Goal: Ask a question: Ask a question

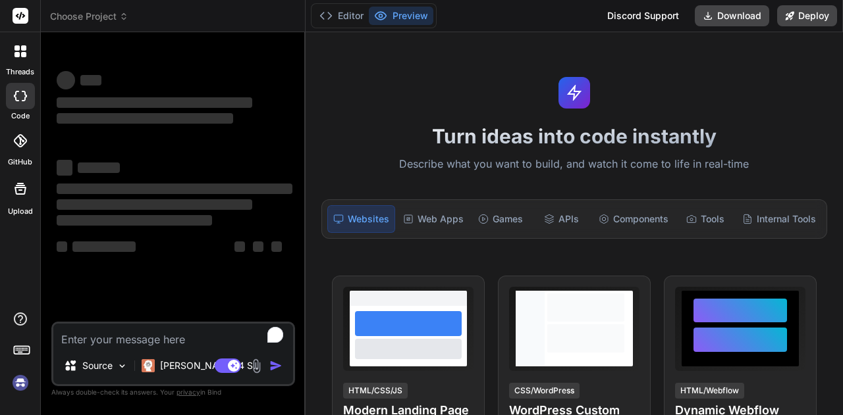
click at [140, 346] on textarea "To enrich screen reader interactions, please activate Accessibility in Grammarl…" at bounding box center [173, 336] width 240 height 24
type textarea "x"
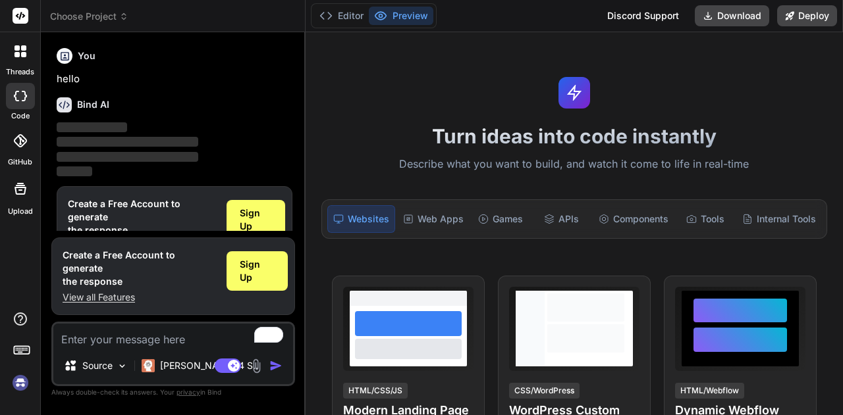
scroll to position [24, 0]
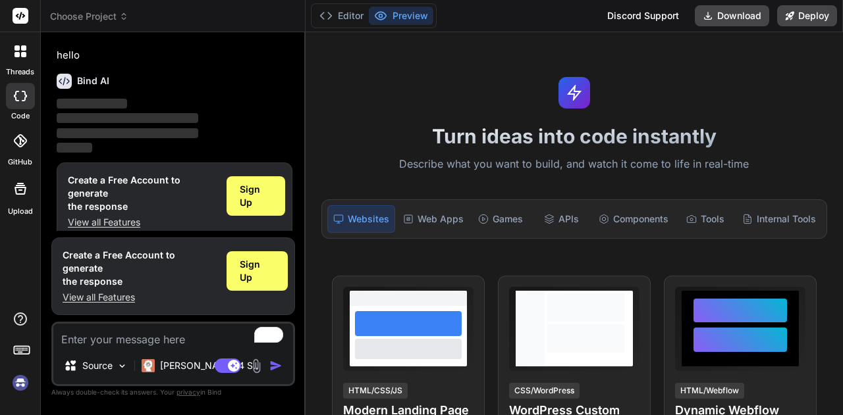
type textarea "w"
type textarea "x"
type textarea "wr"
type textarea "x"
type textarea "wri"
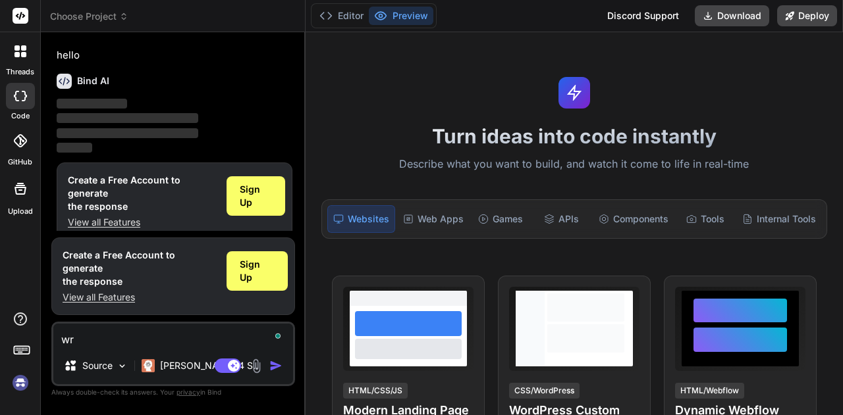
type textarea "x"
type textarea "writ"
type textarea "x"
type textarea "write"
type textarea "x"
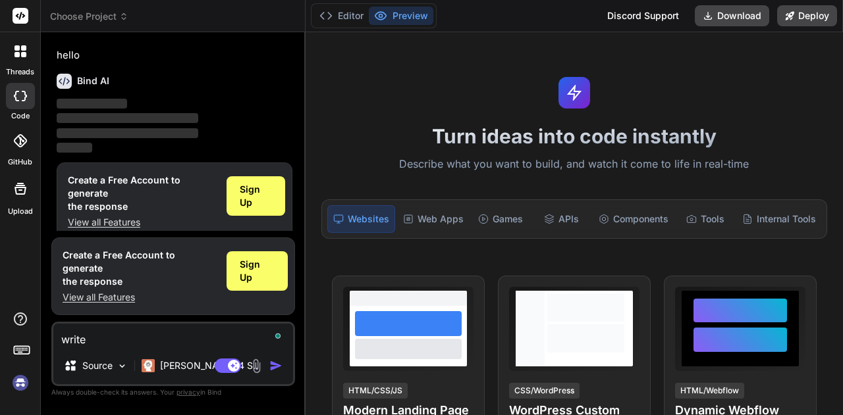
type textarea "write"
type textarea "x"
type textarea "write a"
type textarea "x"
type textarea "write a"
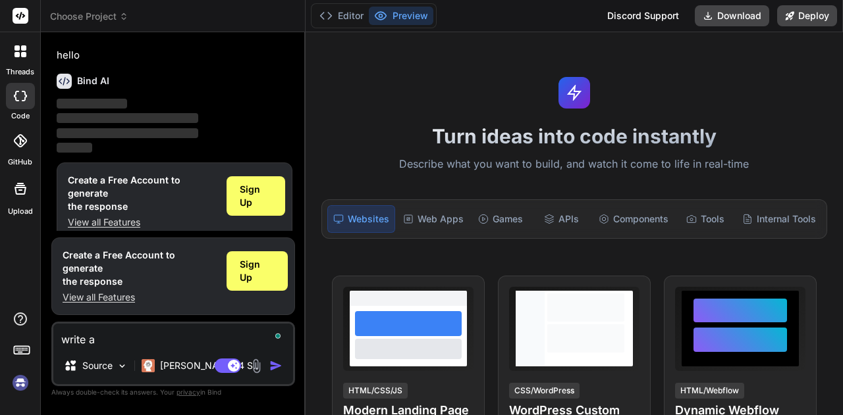
type textarea "x"
type textarea "write a c"
type textarea "x"
type textarea "write a co"
type textarea "x"
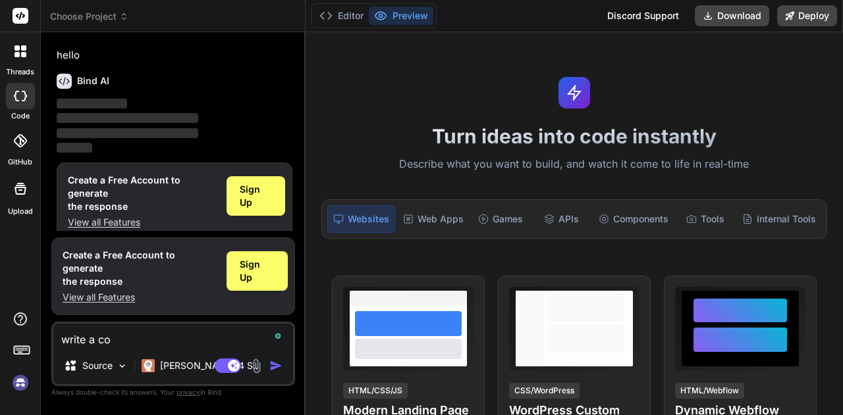
type textarea "write a cod"
type textarea "x"
type textarea "write a code"
type textarea "x"
type textarea "write a code"
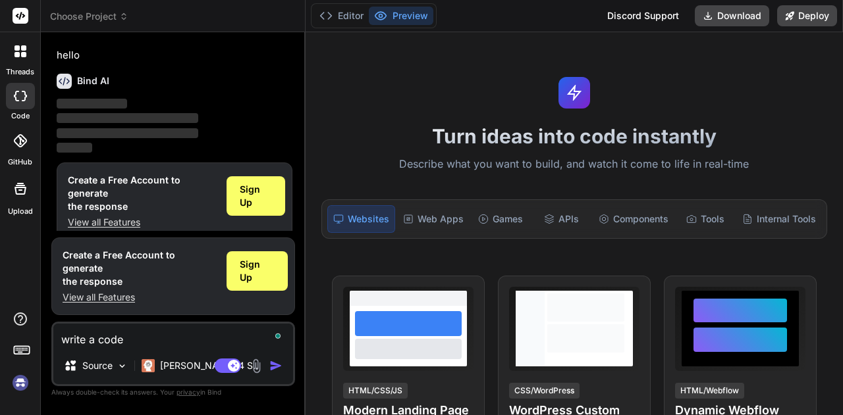
type textarea "x"
type textarea "write a code t"
type textarea "x"
type textarea "write a code to"
type textarea "x"
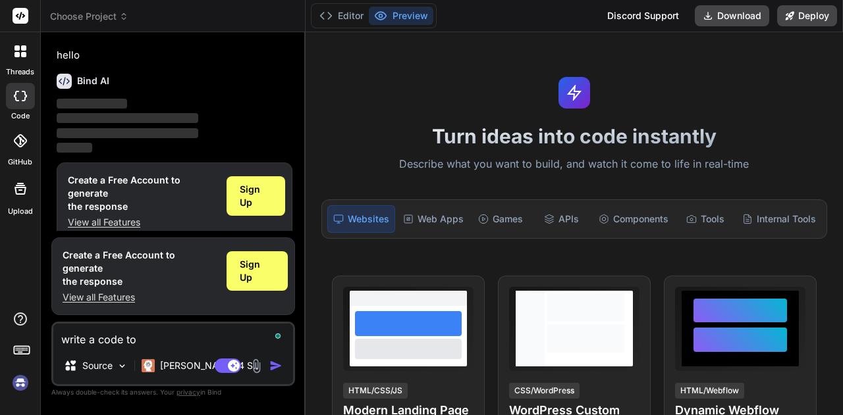
type textarea "write a code to"
type textarea "x"
type textarea "write a code to o"
type textarea "x"
type textarea "write a code to op"
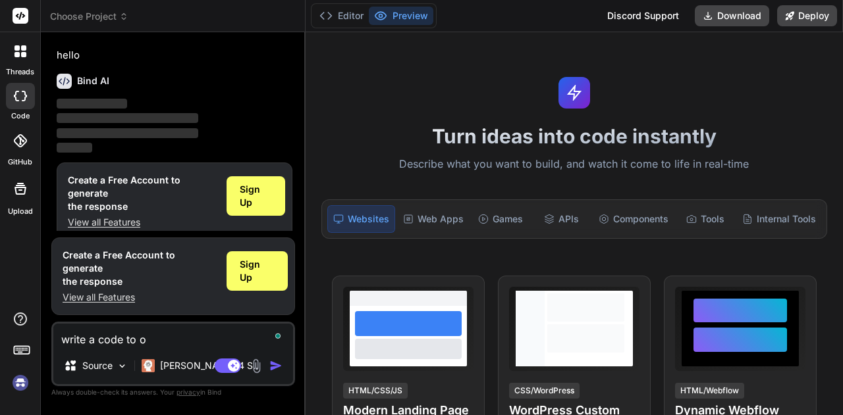
type textarea "x"
type textarea "write a code to ope"
type textarea "x"
type textarea "write a code to open"
type textarea "x"
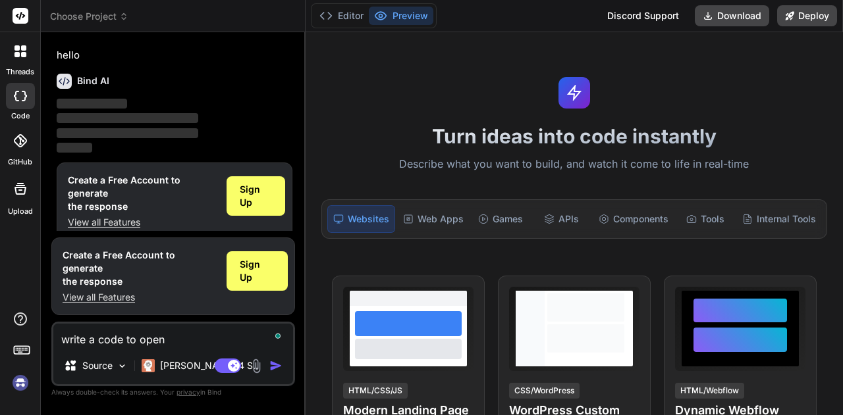
type textarea "write a code to opena"
type textarea "x"
type textarea "write a code to opena"
type textarea "x"
type textarea "write a code to opena"
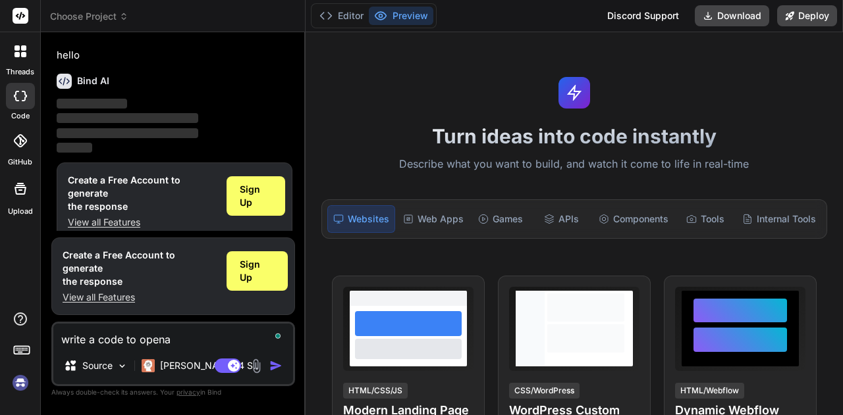
type textarea "x"
type textarea "write a code to open"
type textarea "x"
type textarea "write a code to open"
type textarea "x"
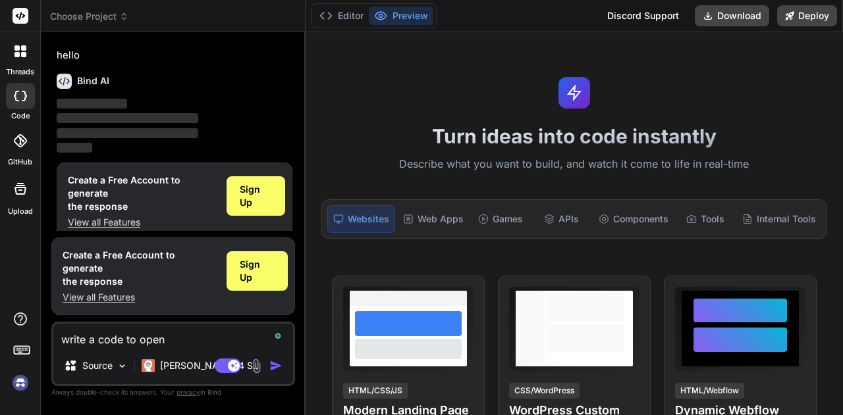
type textarea "write a code to open a"
type textarea "x"
type textarea "write a code to open a"
type textarea "x"
type textarea "write a code to open a w"
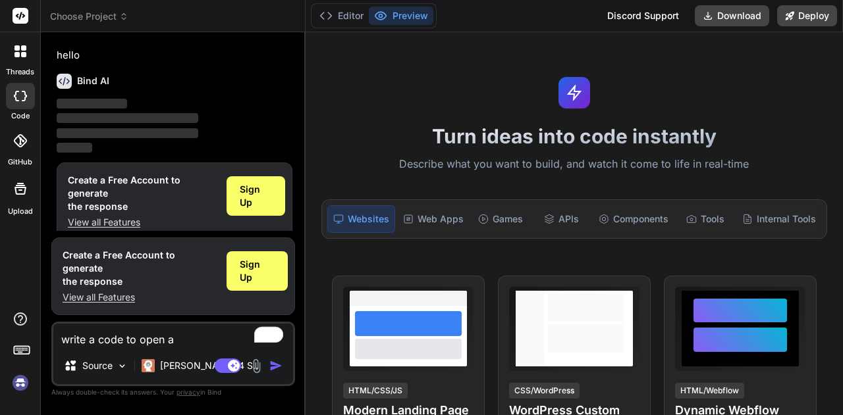
type textarea "x"
type textarea "write a code to open a we"
type textarea "x"
type textarea "write a code to open a web"
type textarea "x"
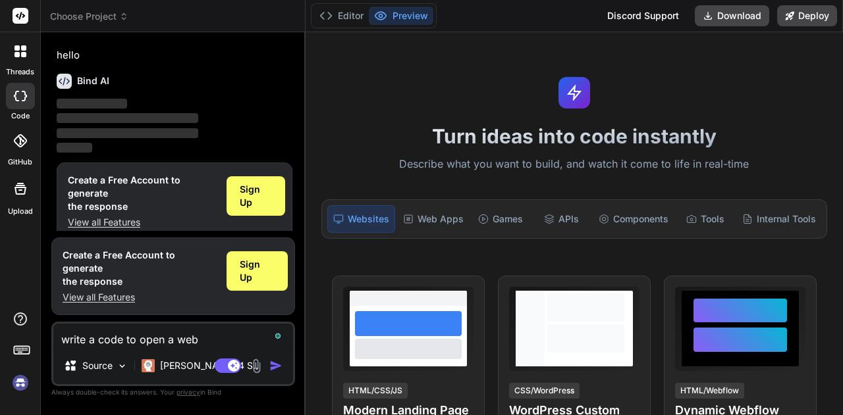
type textarea "write a code to open a web"
type textarea "x"
type textarea "write a code to open a web b"
type textarea "x"
type textarea "write a code to open a web br"
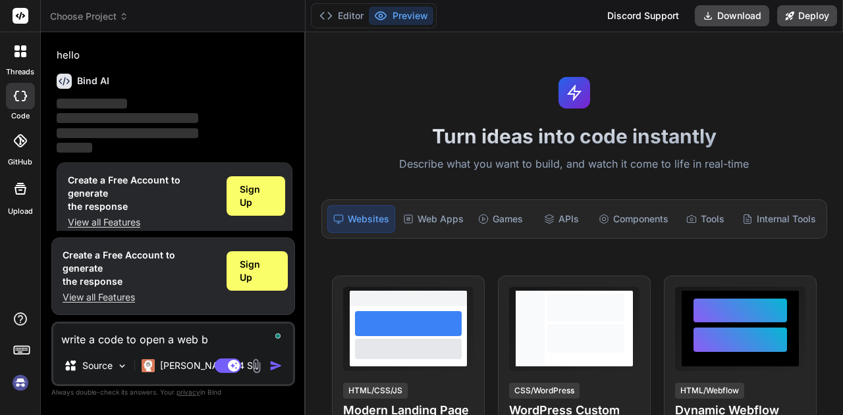
type textarea "x"
type textarea "write a code to open a web bro"
type textarea "x"
type textarea "write a code to open a web brow"
type textarea "x"
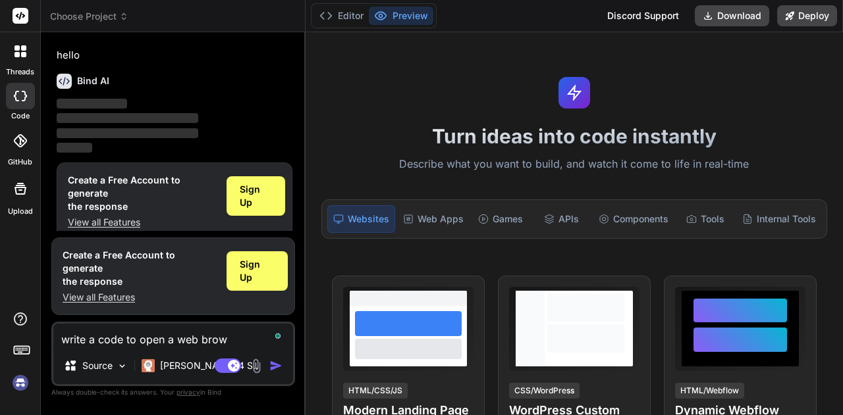
type textarea "write a code to open a web brows"
type textarea "x"
type textarea "write a code to open a web browsw"
type textarea "x"
type textarea "write a code to open a web brows"
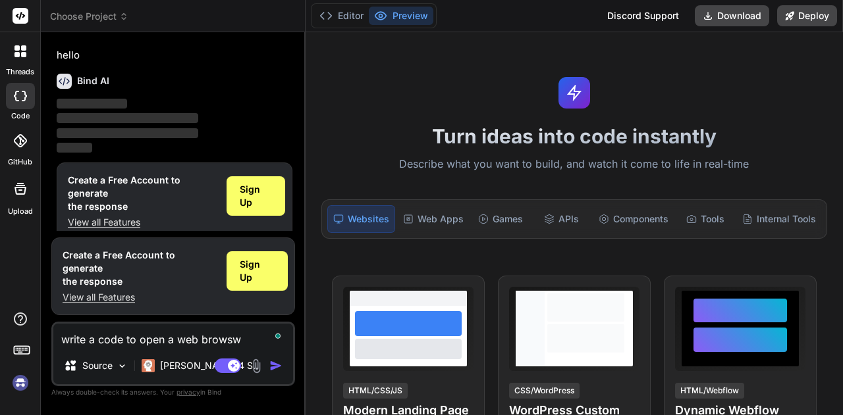
type textarea "x"
type textarea "write a code to open a web browse"
type textarea "x"
type textarea "write a code to open a web browser"
type textarea "x"
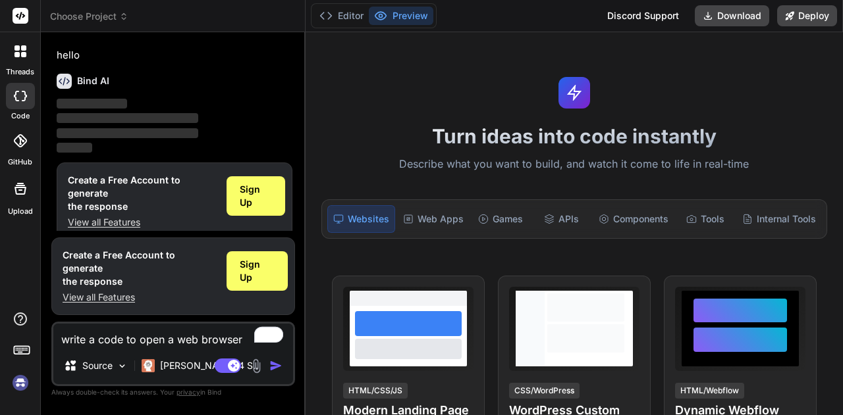
click at [275, 369] on img "button" at bounding box center [275, 365] width 13 height 13
click at [274, 365] on img "button" at bounding box center [275, 365] width 13 height 13
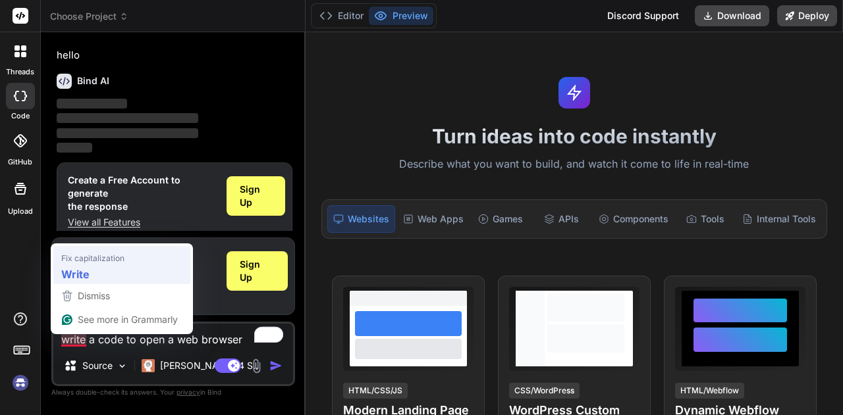
type textarea "Write a code to open a web browser"
type textarea "x"
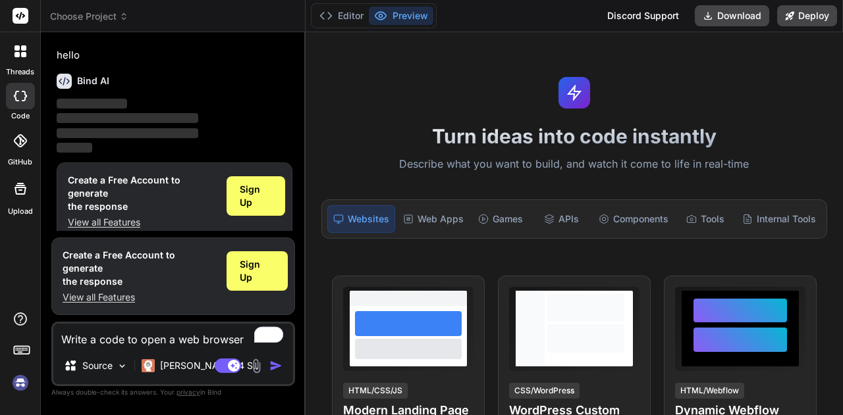
click at [99, 340] on textarea "Write a code to open a web browser" at bounding box center [173, 336] width 240 height 24
type textarea "Write a scode to open a web browser"
type textarea "x"
type textarea "Write a secode to open a web browser"
type textarea "x"
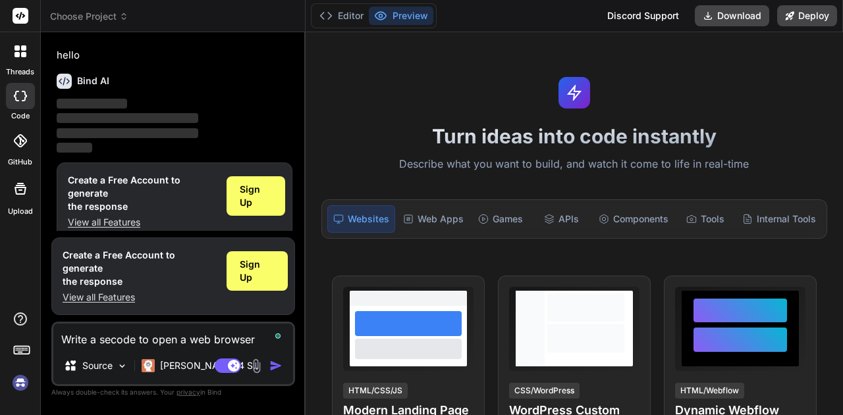
type textarea "Write a selcode to open a web browser"
type textarea "x"
type textarea "Write a selecode to open a web browser"
type textarea "x"
type textarea "Write a selencode to open a web browser"
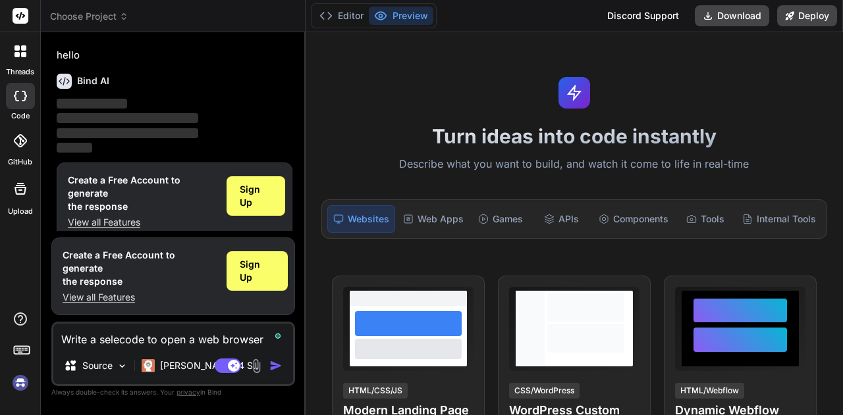
type textarea "x"
type textarea "Write a selenicode to open a web browser"
type textarea "x"
type textarea "Write a seleniucode to open a web browser"
type textarea "x"
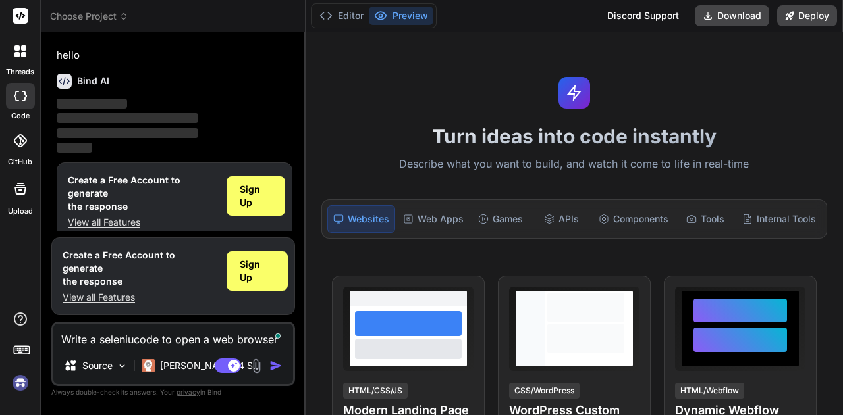
type textarea "Write a seleniumcode to open a web browser"
type textarea "x"
type textarea "Write a selenium code to open a web browser"
type textarea "x"
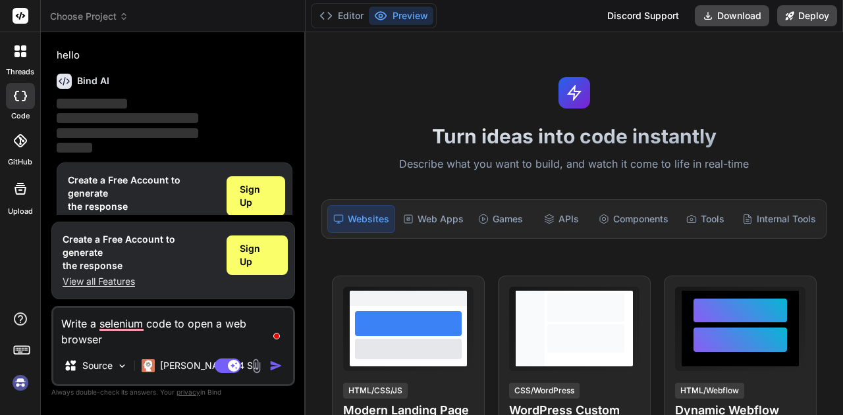
type textarea "Write a selenium code to open a web browser"
click at [274, 368] on img "button" at bounding box center [275, 365] width 13 height 13
